Goal: Task Accomplishment & Management: Use online tool/utility

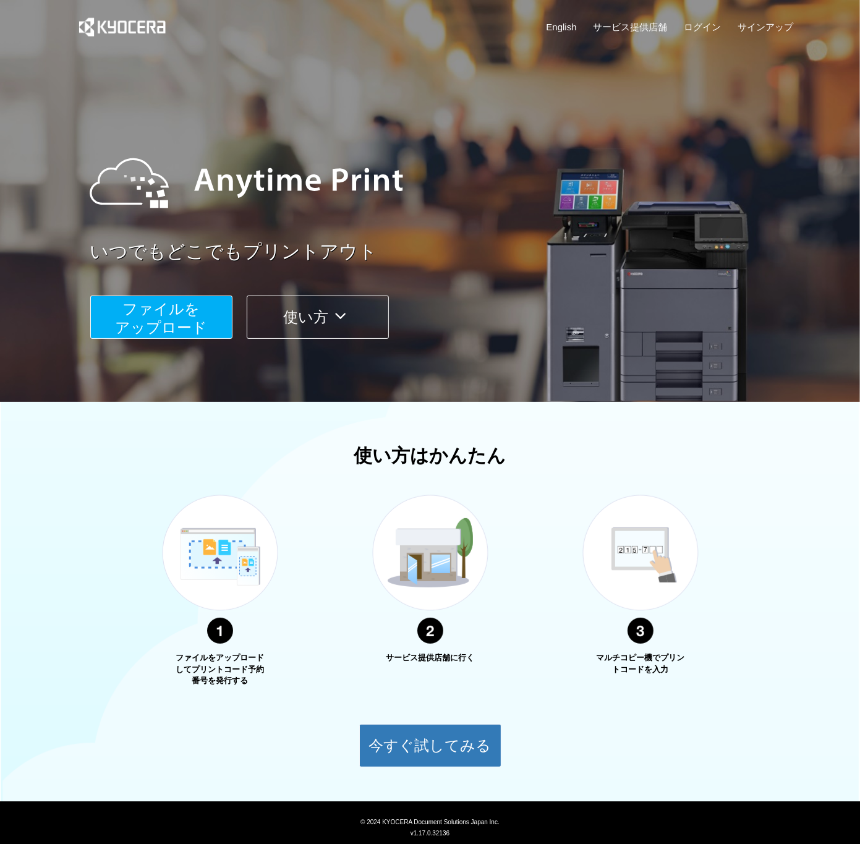
click at [195, 320] on span "ファイルを ​​アップロード" at bounding box center [161, 318] width 92 height 35
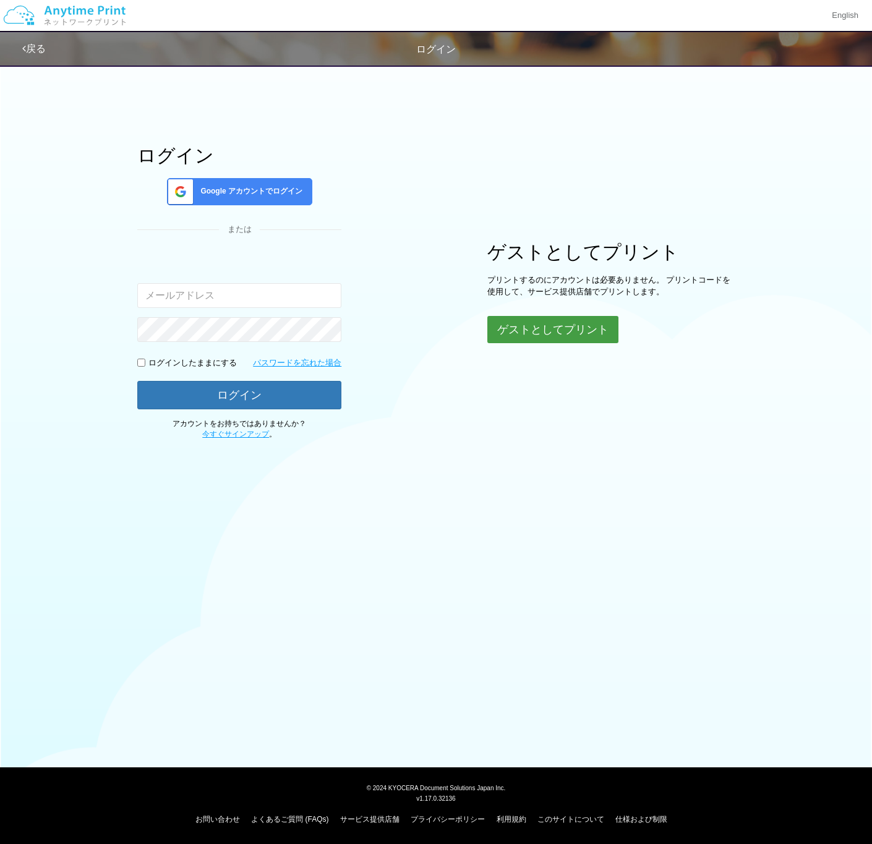
click at [523, 343] on button "ゲストとしてプリント" at bounding box center [552, 329] width 131 height 27
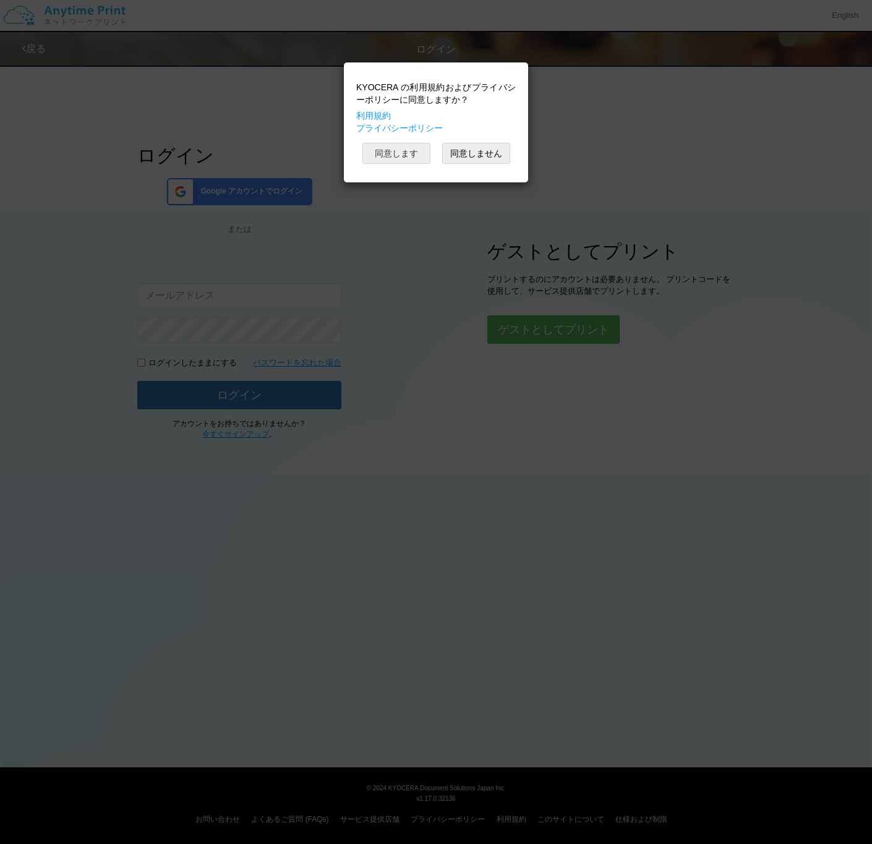
click at [406, 158] on button "同意します" at bounding box center [396, 153] width 68 height 21
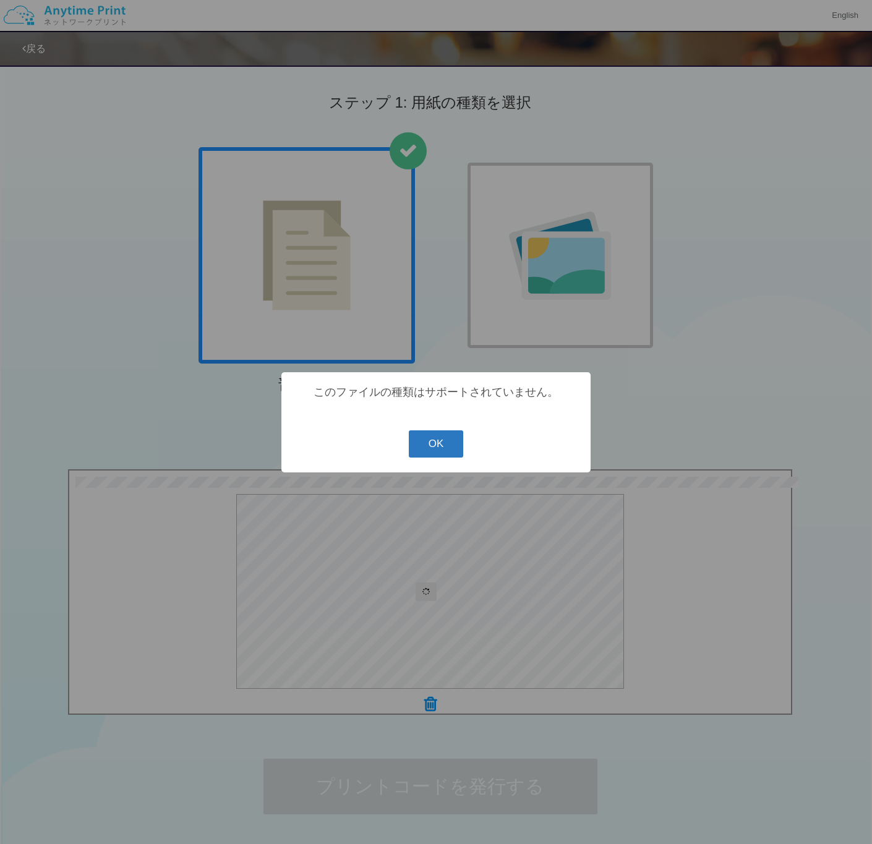
click at [443, 450] on button "OK" at bounding box center [436, 443] width 55 height 27
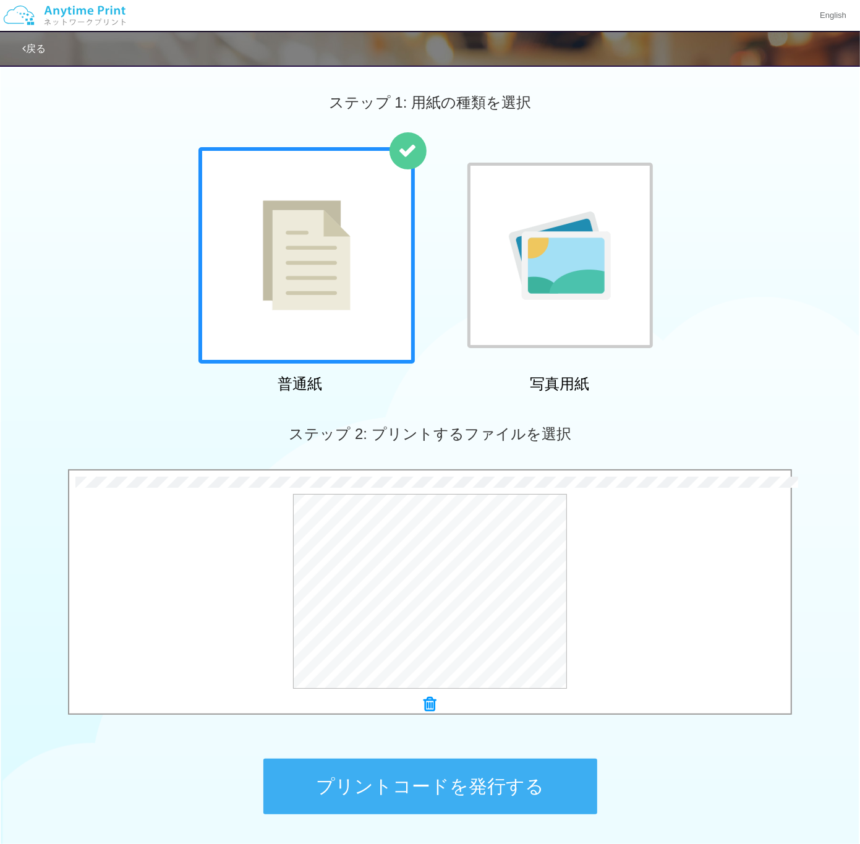
click at [490, 780] on button "プリントコードを発行する" at bounding box center [430, 787] width 334 height 56
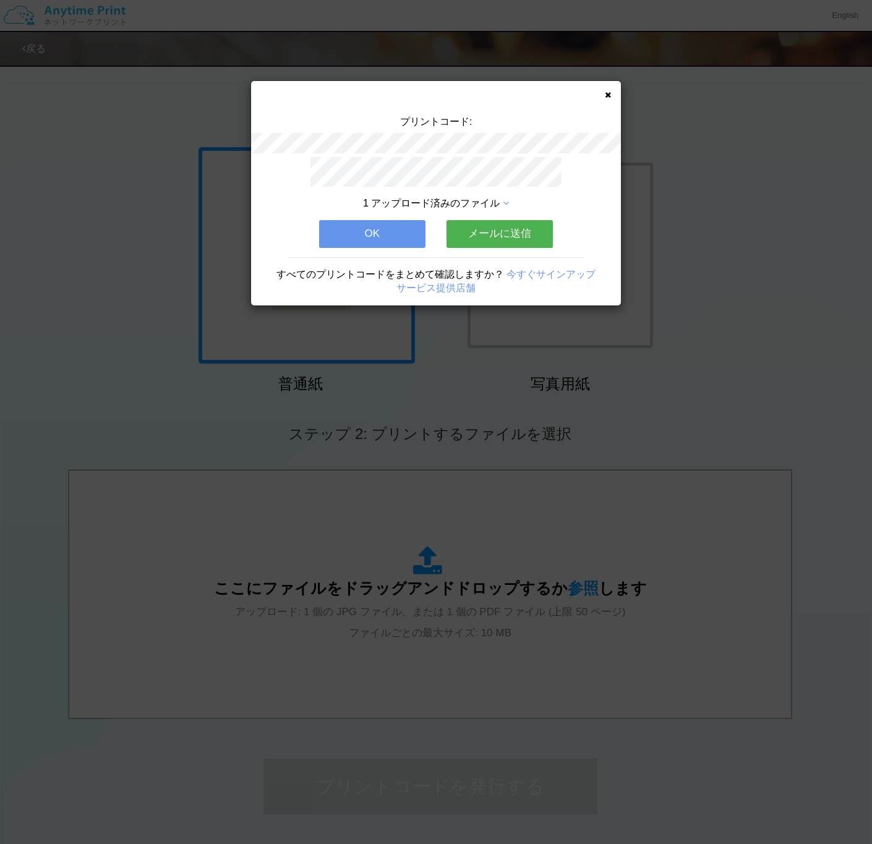
click at [413, 212] on div "1 アップロード済みのファイル OK メールに送信 すべてのプリントコードをまとめて確認しますか？ 今すぐサインアップ サービス提供店舗" at bounding box center [436, 231] width 370 height 148
click at [412, 233] on button "OK" at bounding box center [372, 233] width 106 height 27
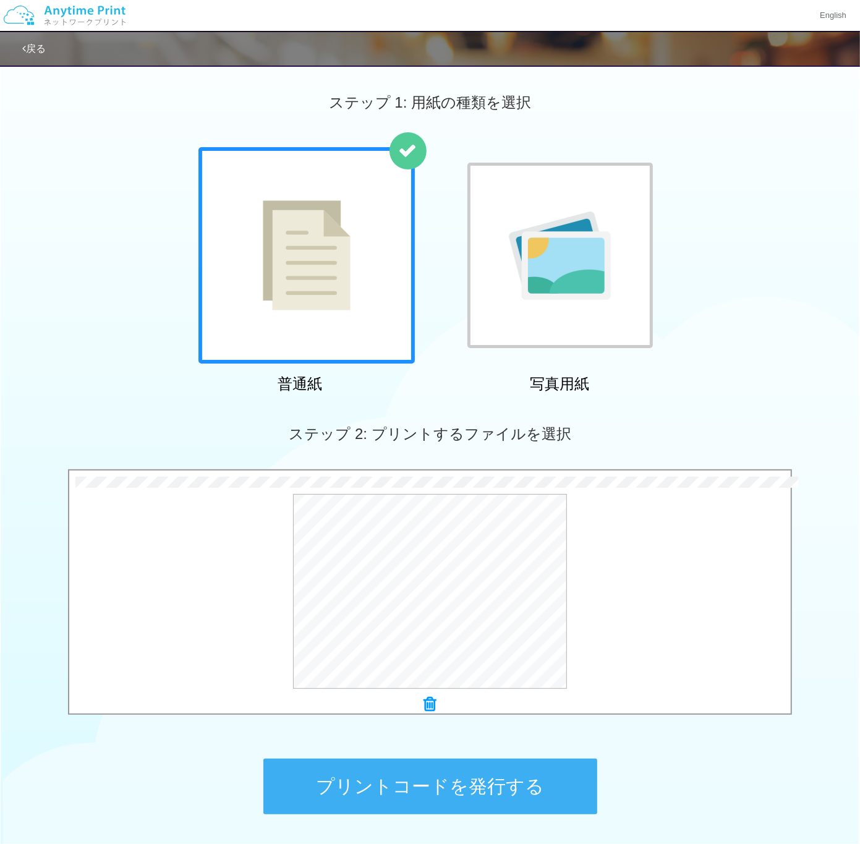
click at [480, 782] on button "プリントコードを発行する" at bounding box center [430, 787] width 334 height 56
